Goal: Navigation & Orientation: Find specific page/section

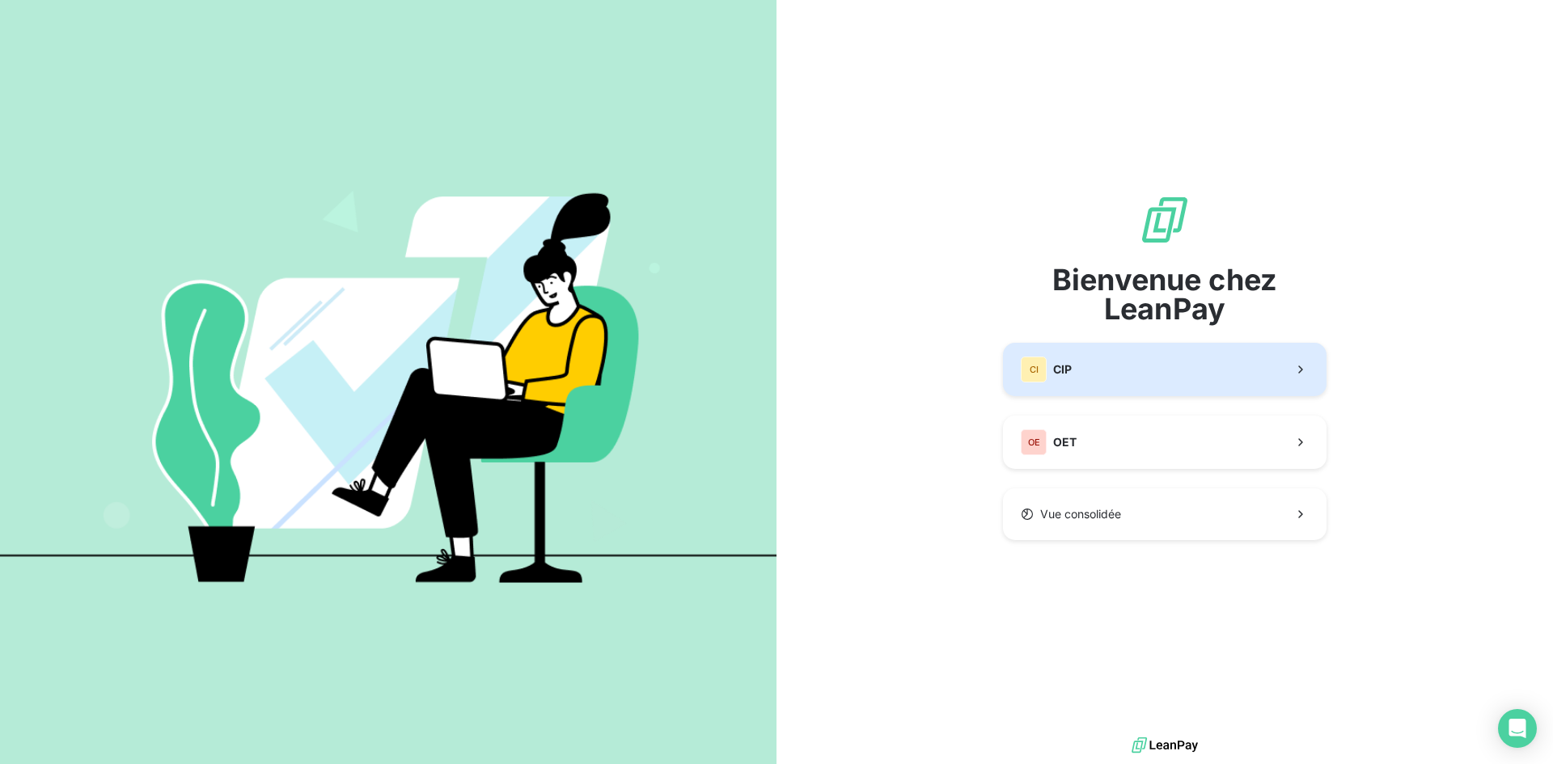
click at [1093, 374] on button "CI CIP" at bounding box center [1164, 369] width 323 height 53
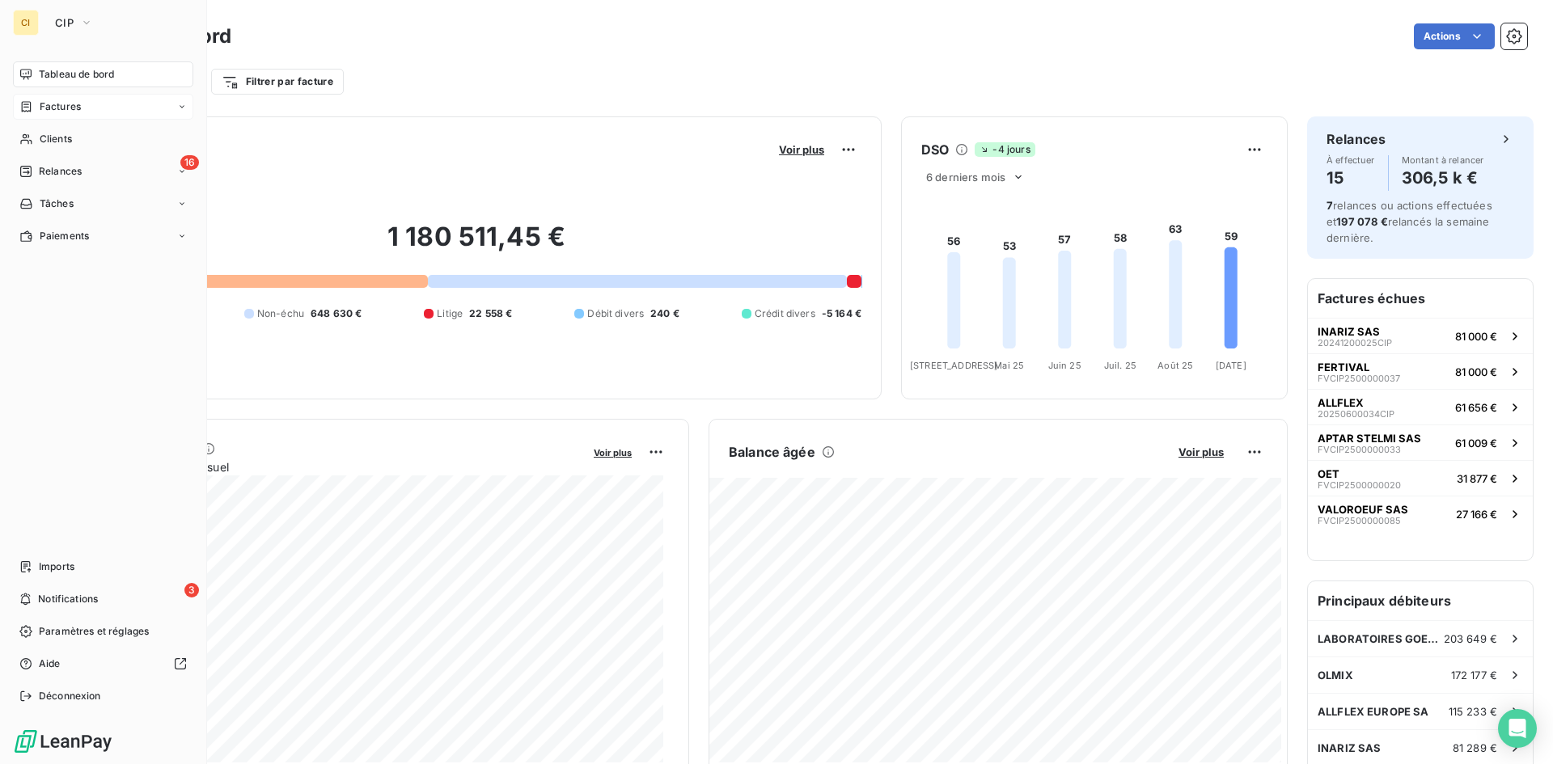
click at [61, 99] on span "Factures" at bounding box center [60, 106] width 41 height 15
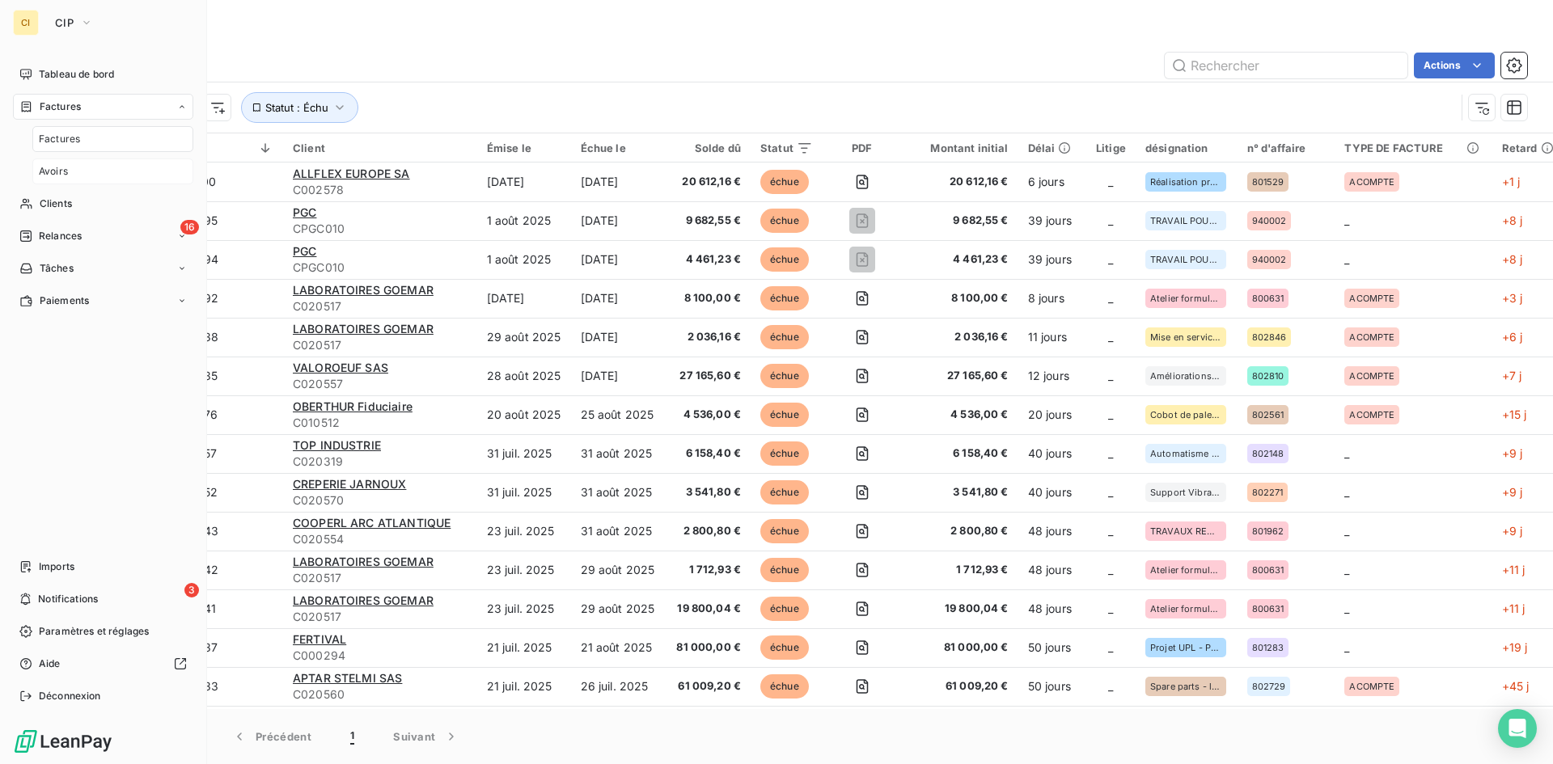
click at [83, 176] on div "Avoirs" at bounding box center [112, 172] width 161 height 26
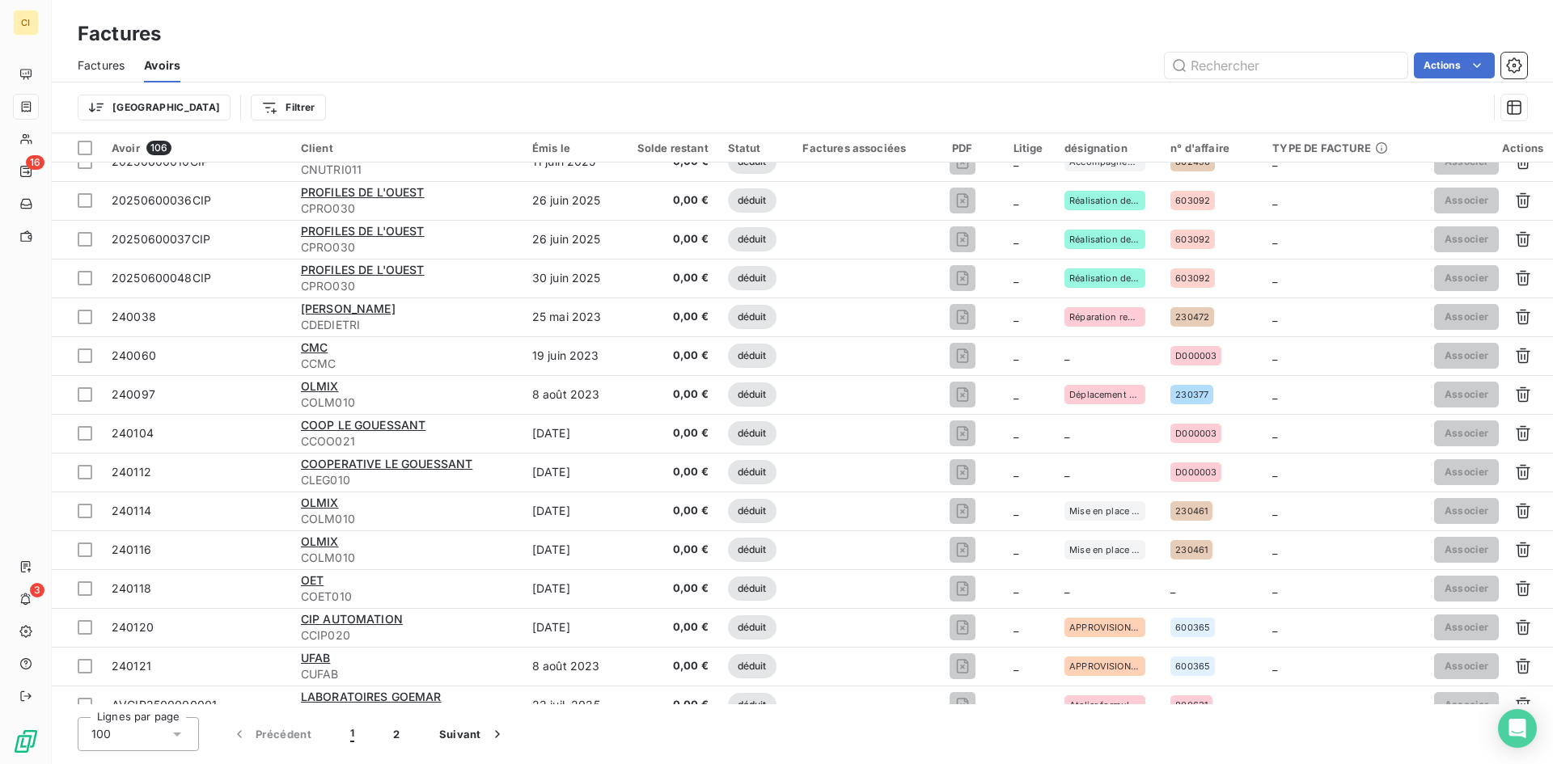
scroll to position [3341, 0]
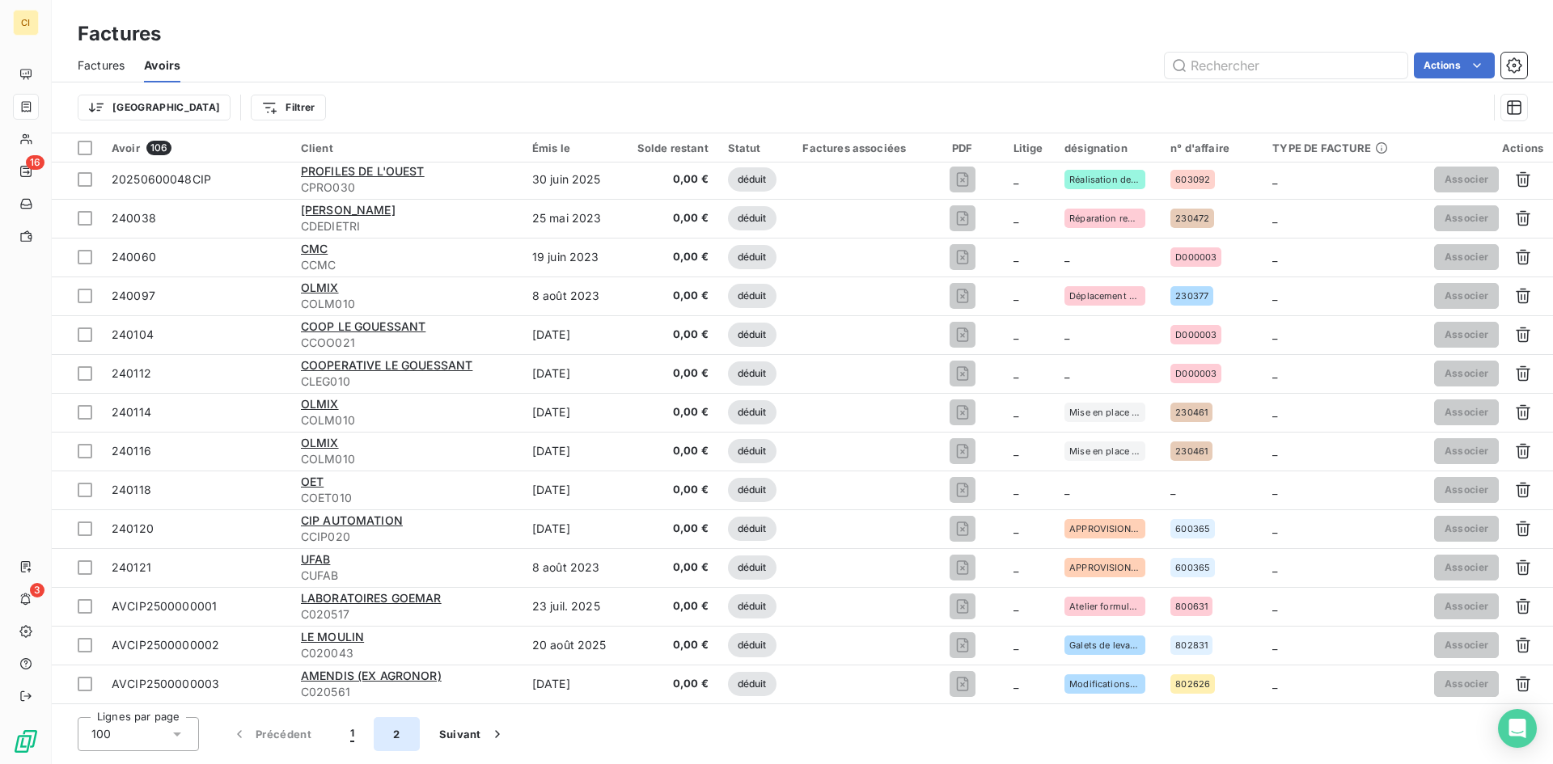
click at [407, 736] on button "2" at bounding box center [396, 734] width 45 height 34
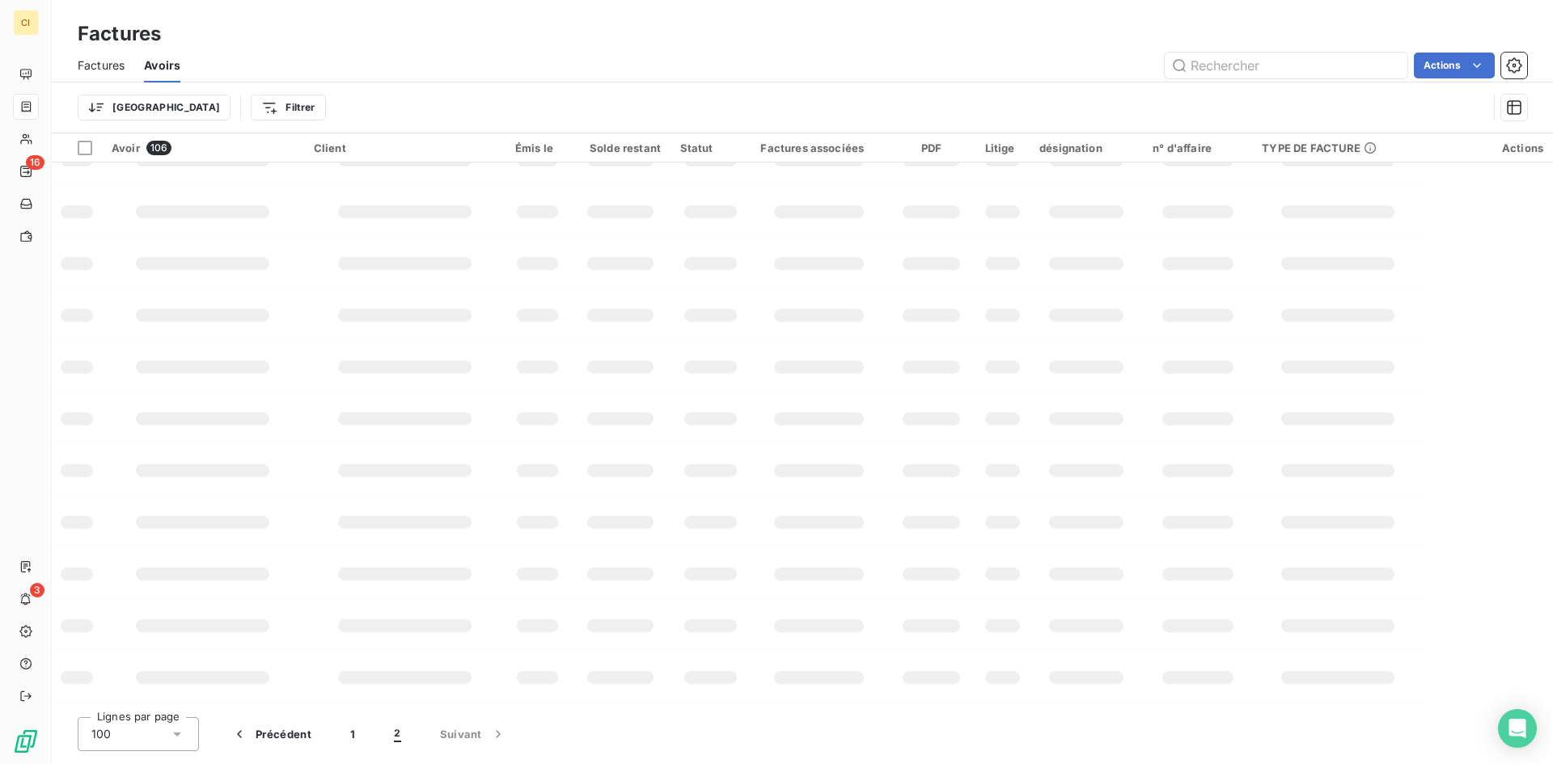
scroll to position [0, 0]
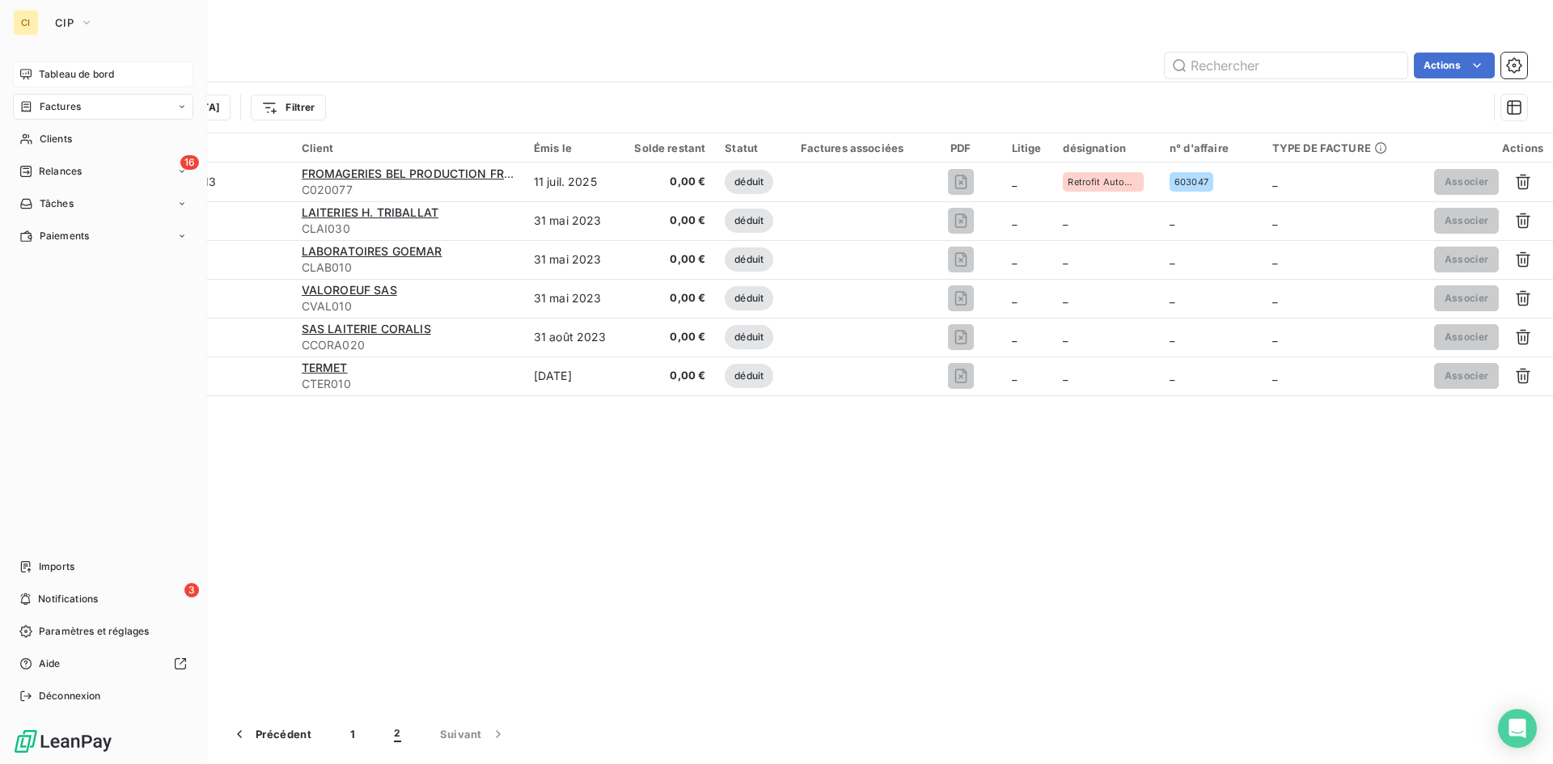
click at [92, 74] on span "Tableau de bord" at bounding box center [76, 74] width 75 height 15
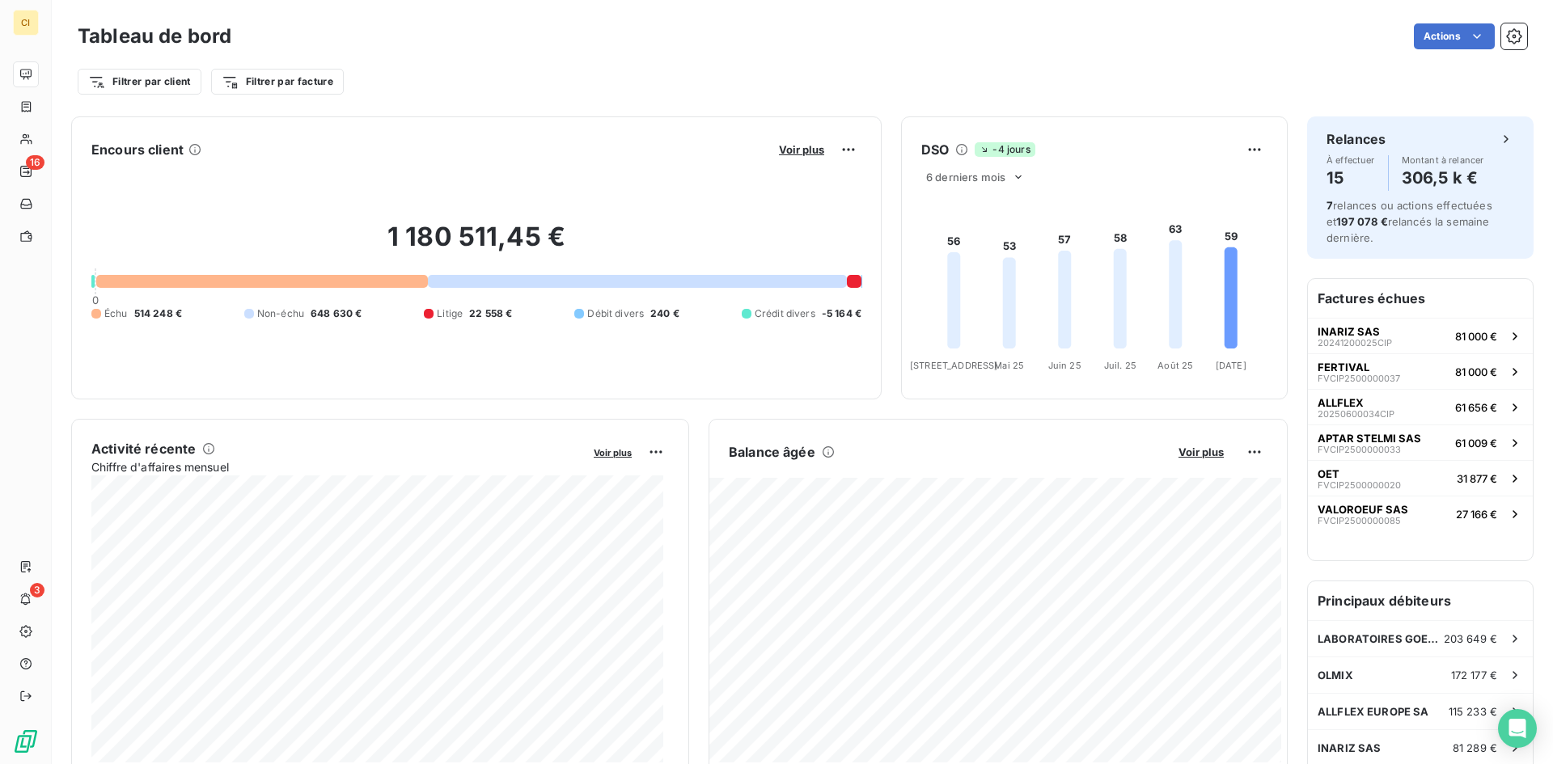
click at [742, 311] on div at bounding box center [747, 314] width 10 height 10
click at [742, 315] on div at bounding box center [747, 314] width 10 height 10
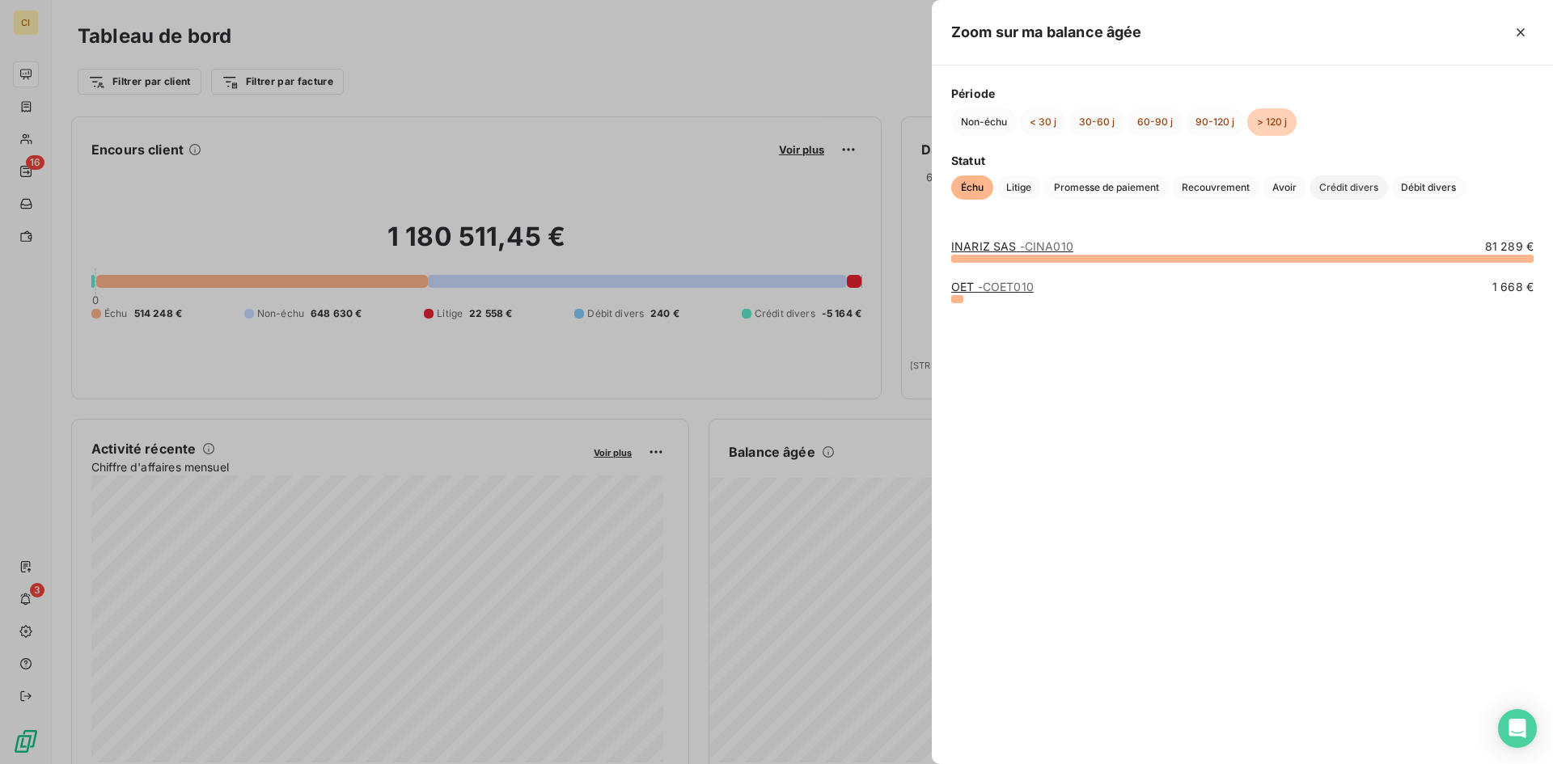
click at [1343, 192] on span "Crédit divers" at bounding box center [1348, 187] width 78 height 24
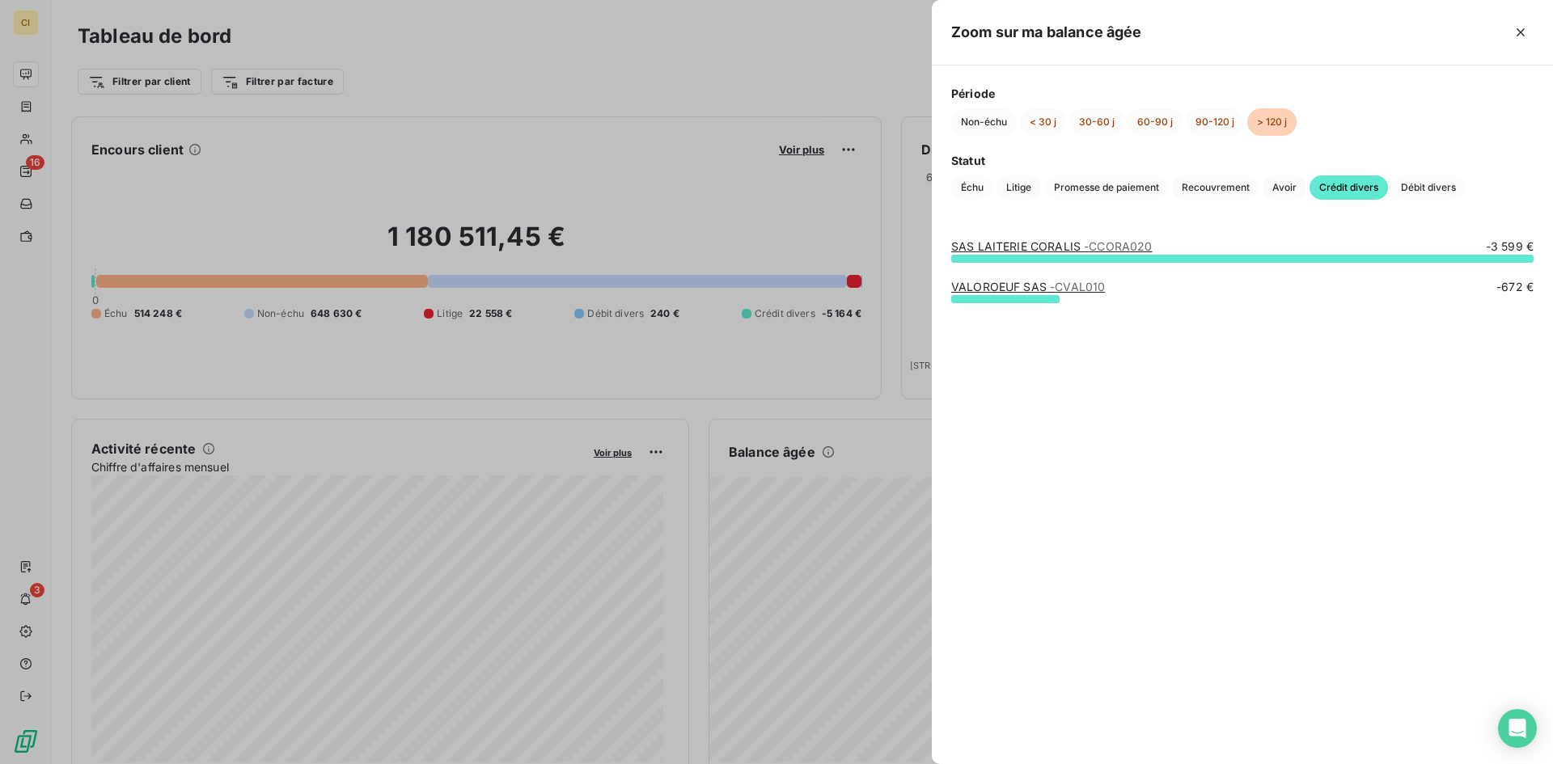
click at [749, 199] on div at bounding box center [776, 382] width 1553 height 764
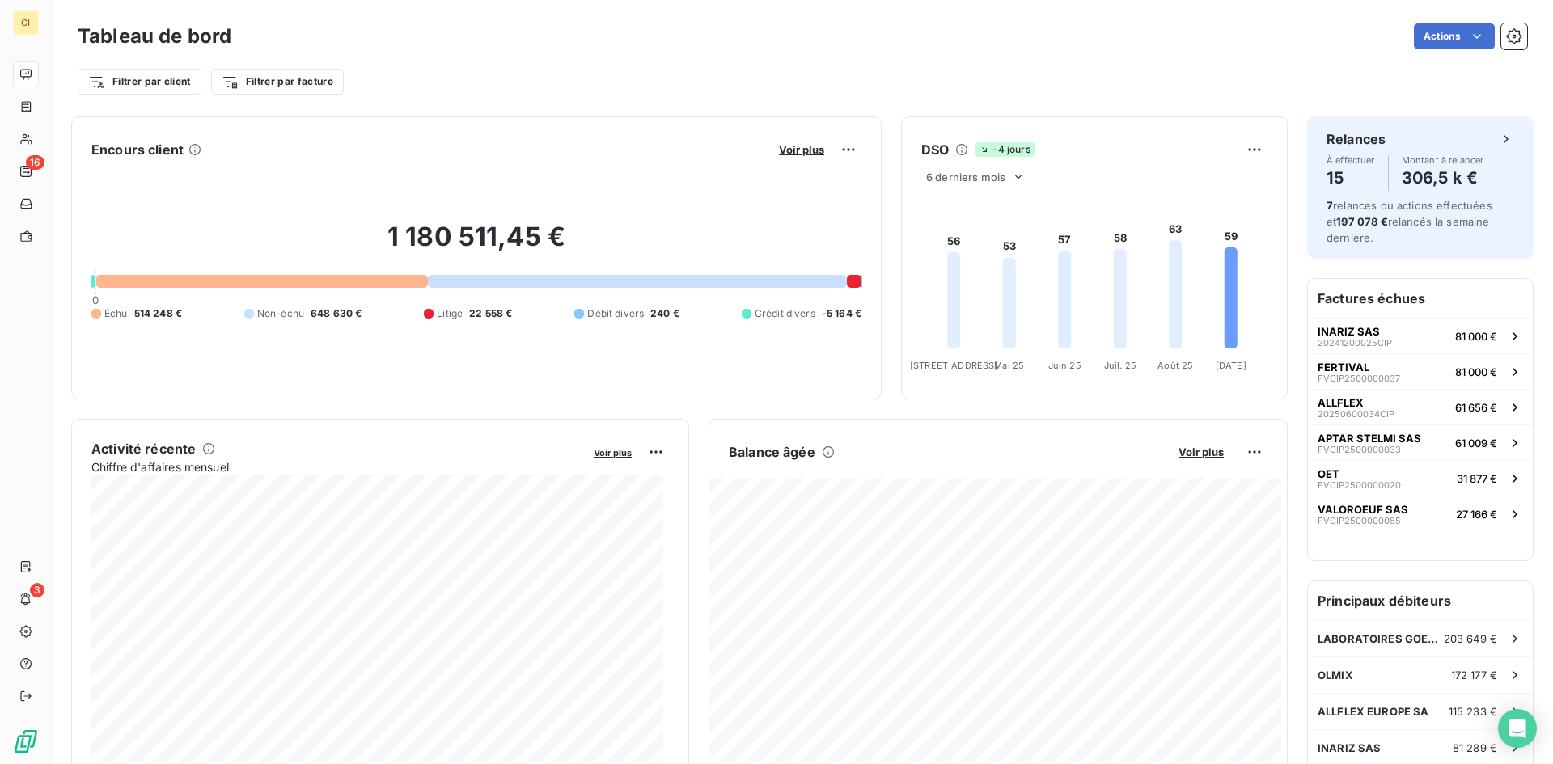
click at [742, 199] on div "1 180 511,45 € 0 Échu 514 248 € Non-échu 648 630 € Litige 22 558 € Débit divers…" at bounding box center [476, 271] width 770 height 217
